Goal: Task Accomplishment & Management: Use online tool/utility

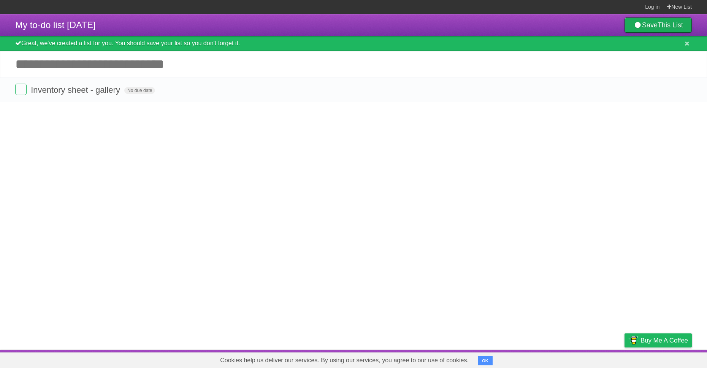
click at [651, 22] on link "Save This List" at bounding box center [657, 24] width 67 height 15
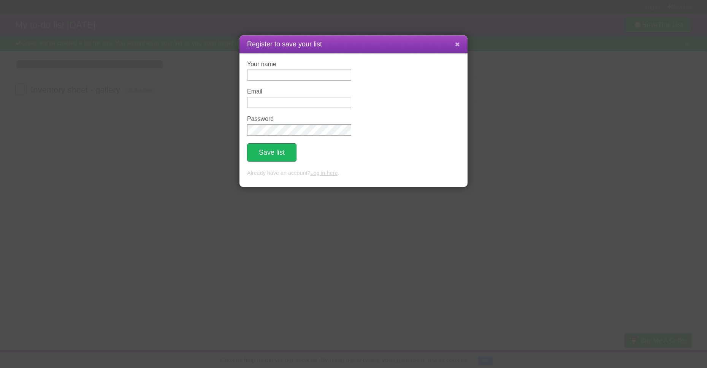
click at [458, 47] on icon at bounding box center [457, 44] width 5 height 6
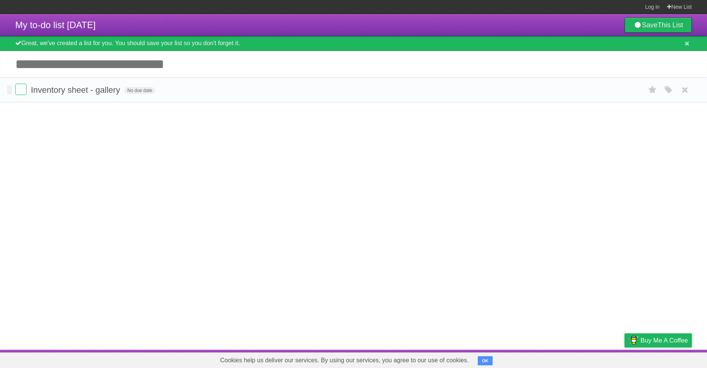
drag, startPoint x: 222, startPoint y: 139, endPoint x: 192, endPoint y: 101, distance: 47.6
click at [222, 138] on article "My to-do list [DATE] Save This List Great, we've created a list for you. You sh…" at bounding box center [353, 182] width 707 height 336
click at [178, 74] on input "Add another task" at bounding box center [353, 64] width 707 height 27
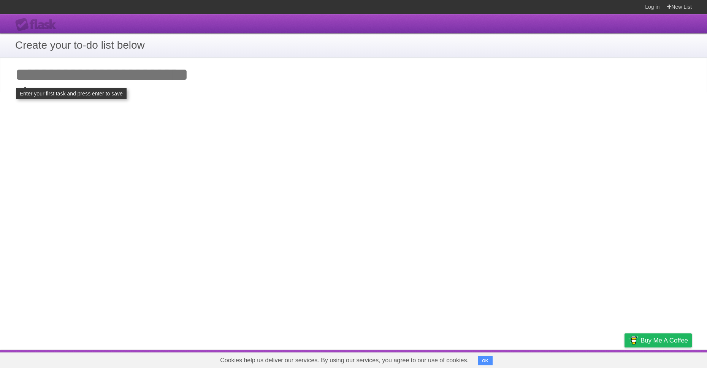
click at [123, 84] on input "Add your first task" at bounding box center [353, 74] width 707 height 35
type input "*"
